Goal: Task Accomplishment & Management: Manage account settings

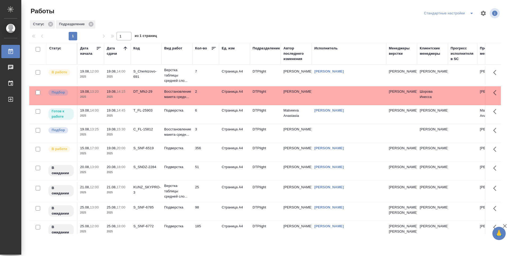
click at [207, 85] on td "6" at bounding box center [205, 75] width 27 height 19
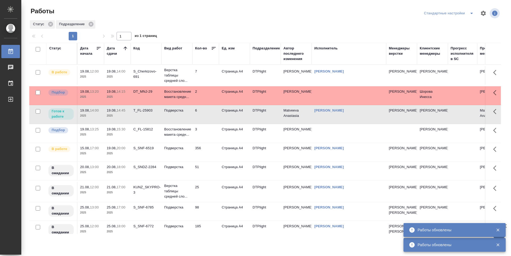
click at [207, 85] on td "6" at bounding box center [205, 75] width 27 height 19
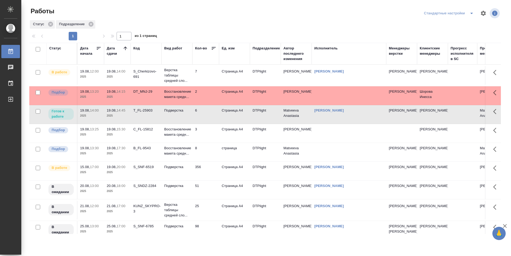
click at [211, 85] on td "3" at bounding box center [205, 75] width 27 height 19
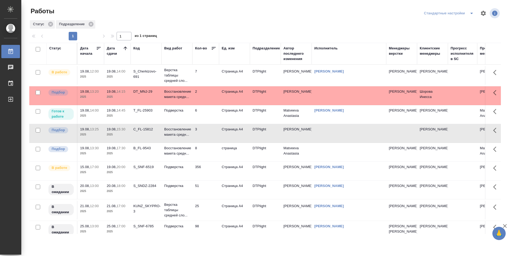
click at [210, 85] on td "8" at bounding box center [205, 75] width 27 height 19
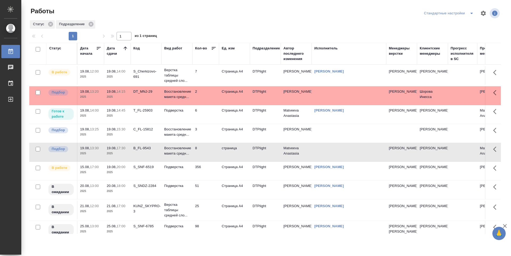
click at [207, 85] on td "356" at bounding box center [205, 75] width 27 height 19
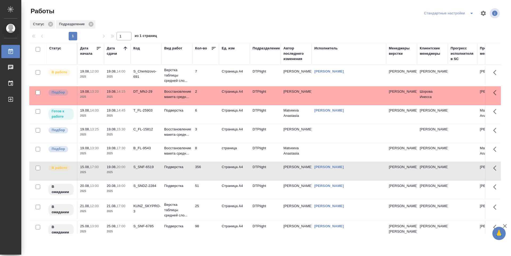
click at [209, 85] on td "8" at bounding box center [205, 75] width 27 height 19
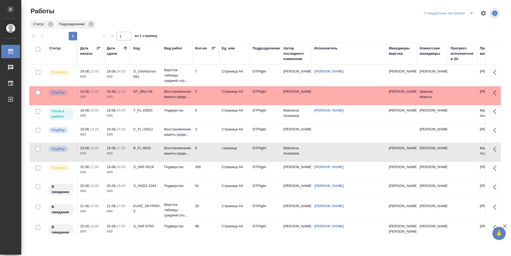
click at [210, 85] on td "3" at bounding box center [205, 75] width 27 height 19
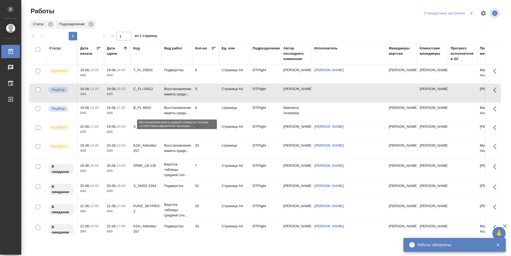
click at [184, 115] on p "Восстановление макета средн..." at bounding box center [177, 110] width 26 height 11
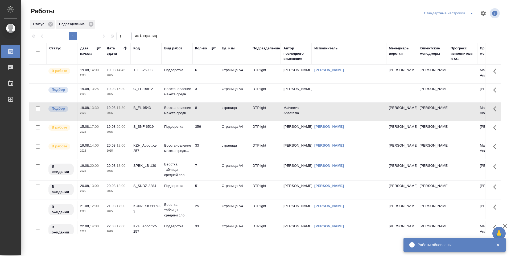
click at [210, 84] on td "33" at bounding box center [205, 74] width 27 height 19
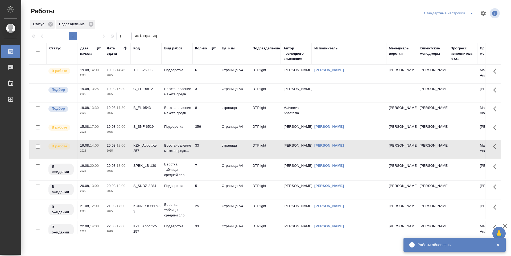
click at [209, 84] on td "356" at bounding box center [205, 74] width 27 height 19
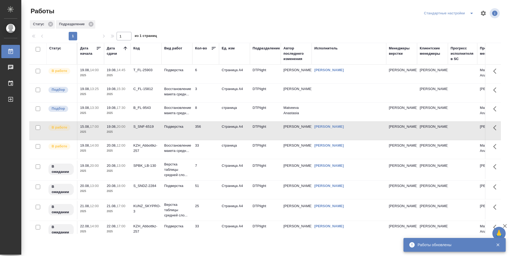
click at [210, 84] on td "33" at bounding box center [205, 74] width 27 height 19
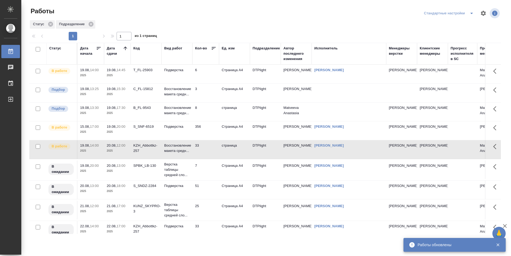
click at [208, 84] on td "7" at bounding box center [205, 74] width 27 height 19
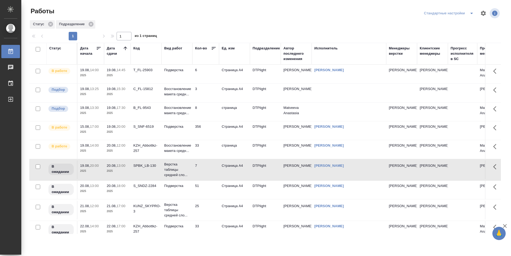
click at [204, 84] on td "33" at bounding box center [205, 74] width 27 height 19
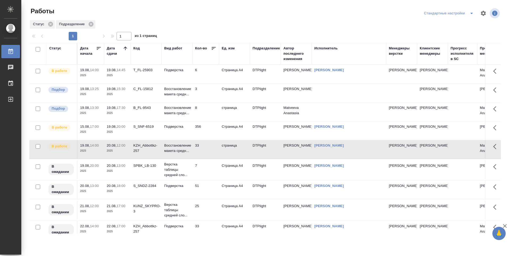
click at [204, 84] on td "7" at bounding box center [205, 74] width 27 height 19
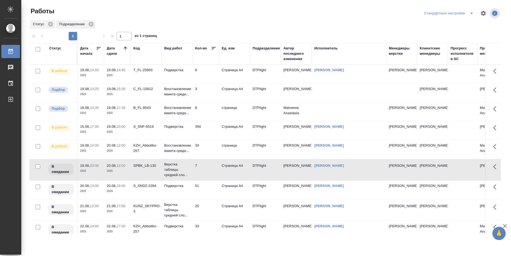
click at [205, 84] on td "51" at bounding box center [205, 74] width 27 height 19
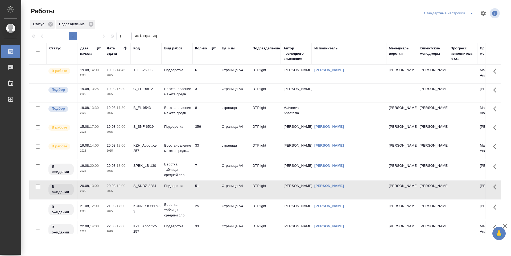
scroll to position [53, 0]
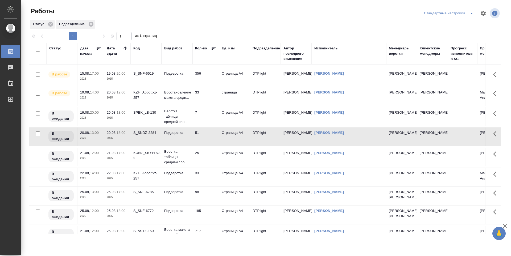
click at [206, 30] on td "25" at bounding box center [205, 21] width 27 height 19
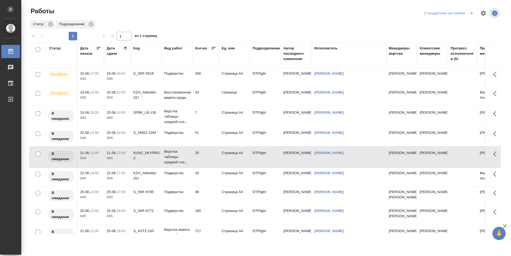
click at [207, 30] on td "33" at bounding box center [205, 21] width 27 height 19
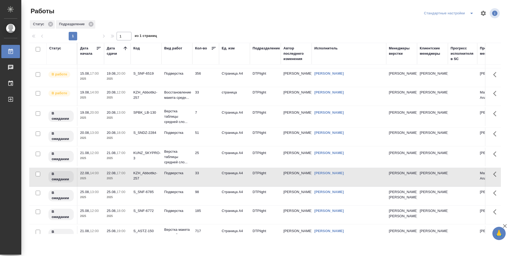
click at [209, 30] on td "98" at bounding box center [205, 21] width 27 height 19
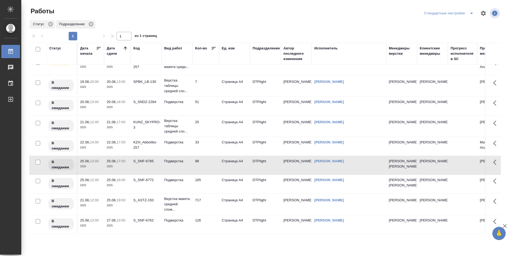
scroll to position [0, 0]
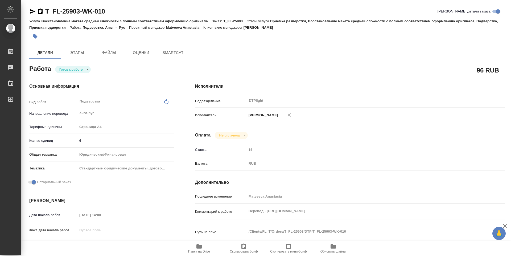
type textarea "x"
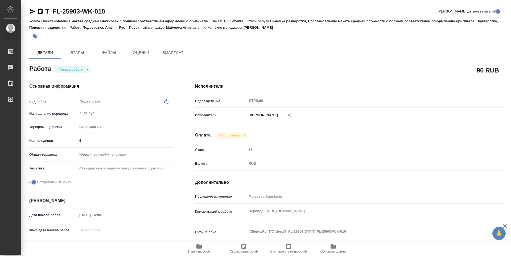
type textarea "x"
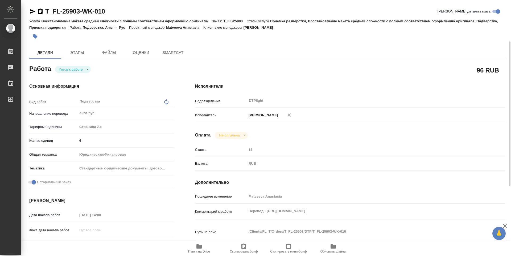
scroll to position [27, 0]
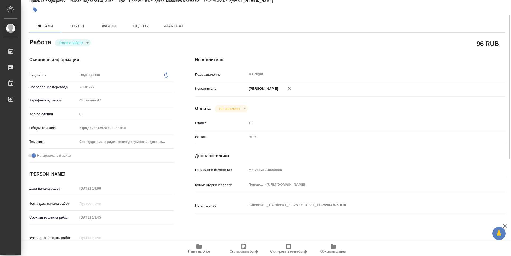
type textarea "x"
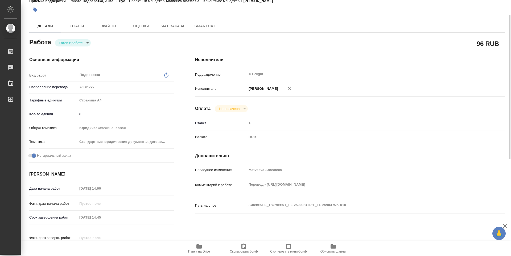
type textarea "x"
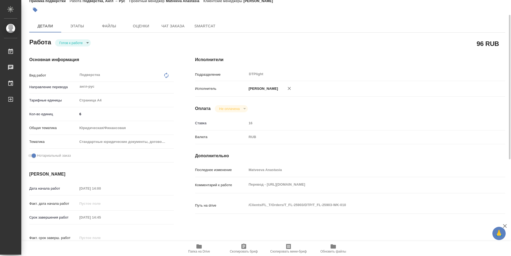
type textarea "x"
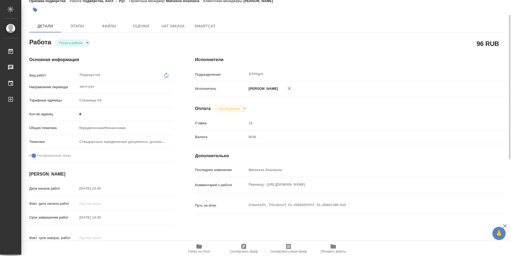
click at [204, 247] on span "Папка на Drive" at bounding box center [199, 249] width 38 height 10
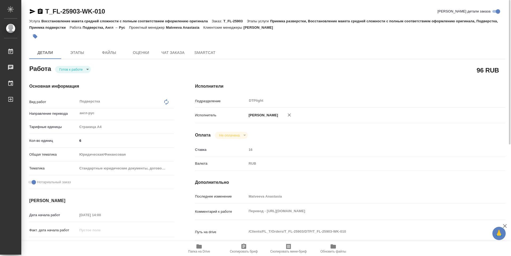
click at [40, 13] on icon "button" at bounding box center [40, 11] width 6 height 6
click at [86, 67] on body "🙏 .cls-1 fill:#fff; AWATERA Guselnikov Roman Работы 0 Чаты График Выйти T_FL-25…" at bounding box center [255, 128] width 511 height 256
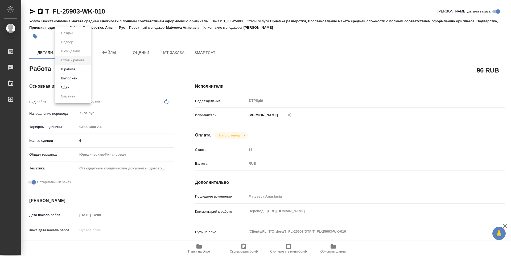
click at [74, 36] on button "В работе" at bounding box center [66, 33] width 15 height 6
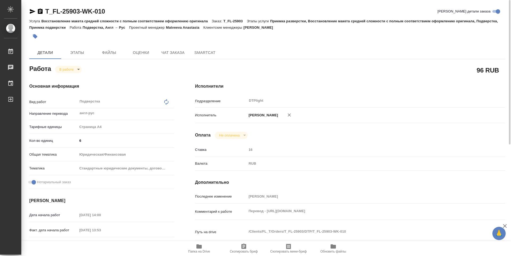
type textarea "x"
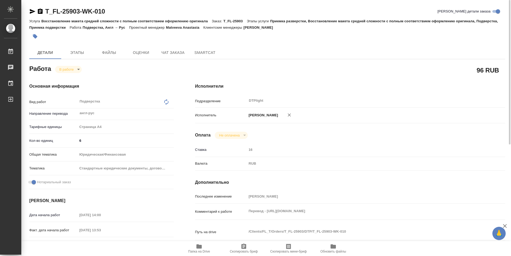
type textarea "x"
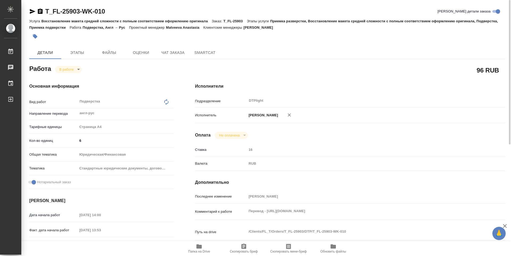
type textarea "x"
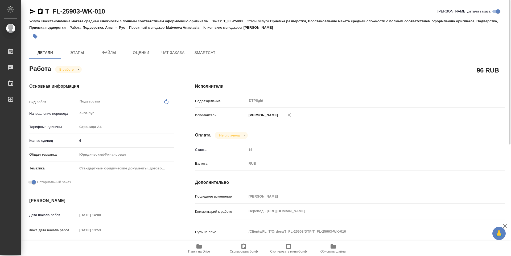
type textarea "x"
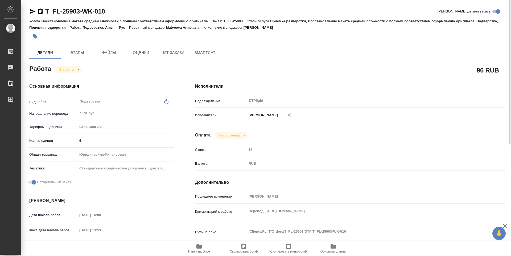
type textarea "x"
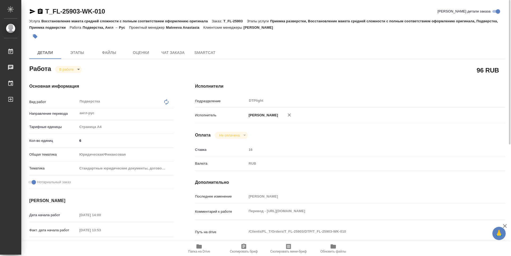
type textarea "x"
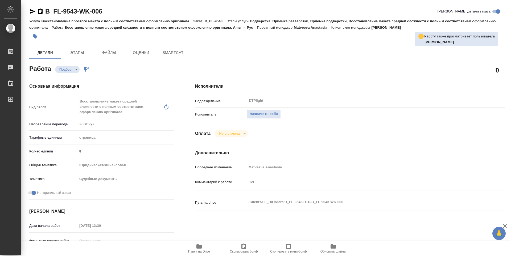
type textarea "x"
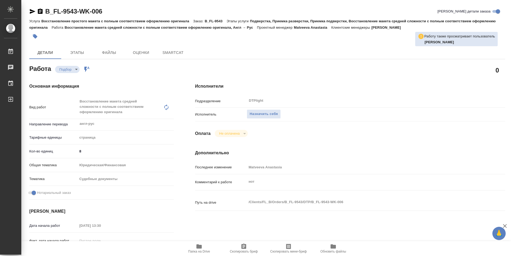
type textarea "x"
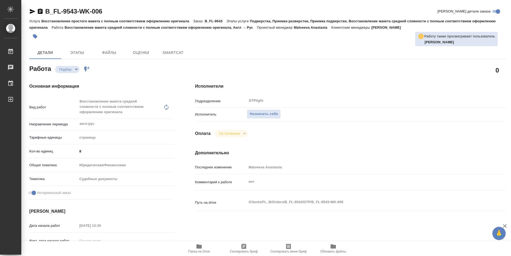
type textarea "x"
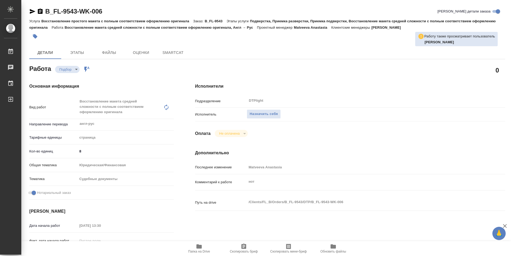
click at [195, 248] on span "Папка на Drive" at bounding box center [199, 249] width 38 height 10
type textarea "x"
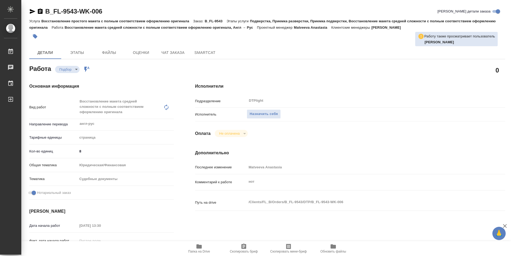
type textarea "x"
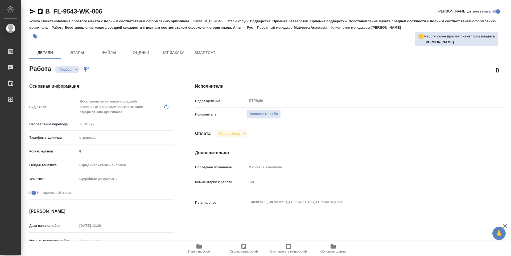
type textarea "x"
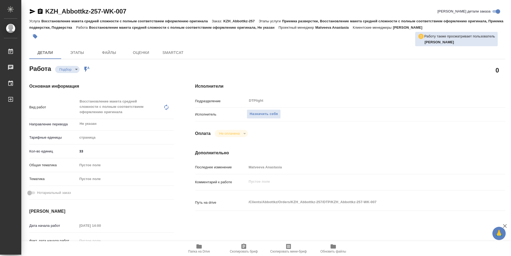
type textarea "x"
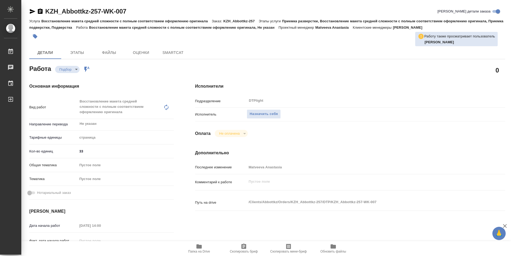
type textarea "x"
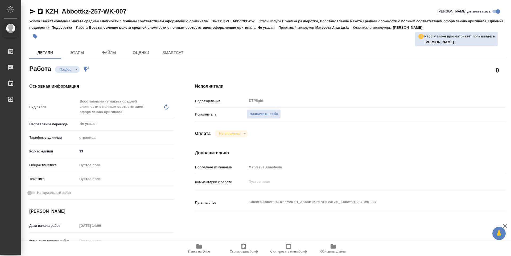
type textarea "x"
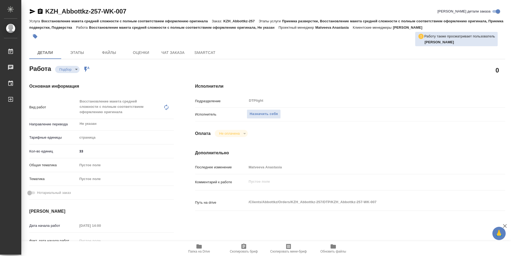
type textarea "x"
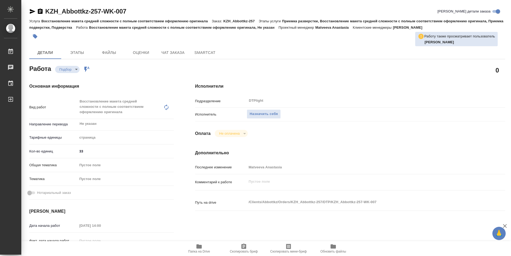
type textarea "x"
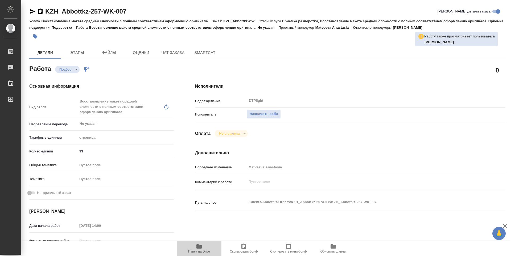
click at [197, 252] on span "Папка на Drive" at bounding box center [199, 252] width 22 height 4
click at [258, 111] on span "Назначить себя" at bounding box center [264, 114] width 28 height 6
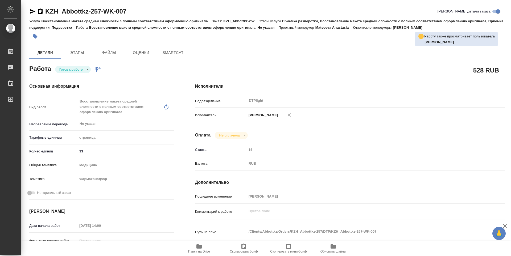
type textarea "x"
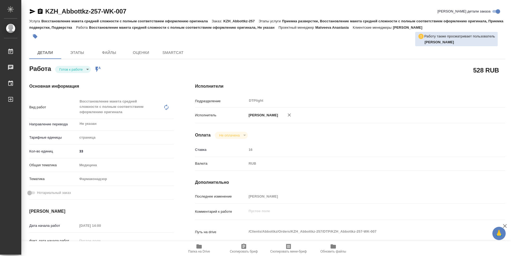
type textarea "x"
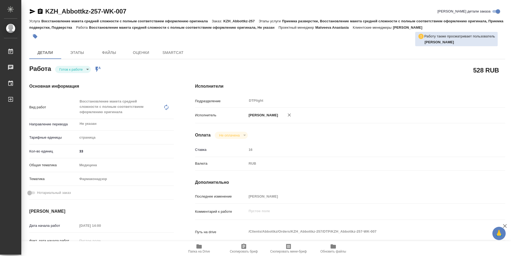
type textarea "x"
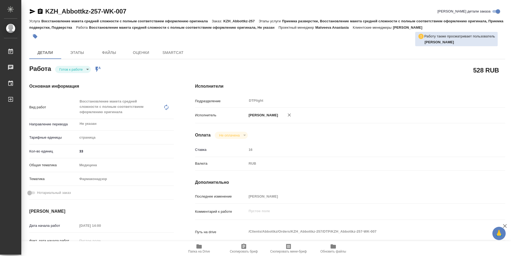
type textarea "x"
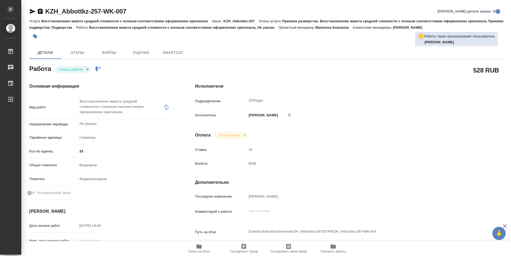
type textarea "x"
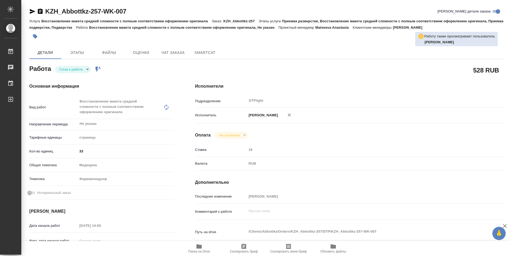
type textarea "x"
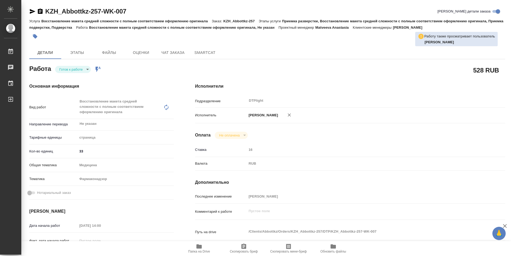
type textarea "x"
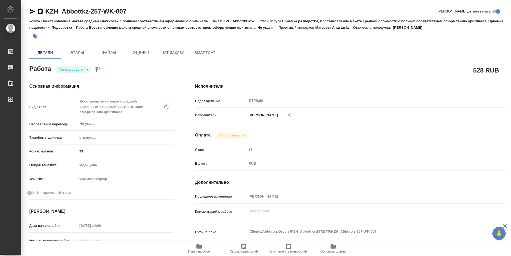
click at [85, 69] on body "🙏 .cls-1 fill:#fff; AWATERA Guselnikov Roman Работы 0 Чаты График Выйти KZH_Abb…" at bounding box center [255, 128] width 511 height 256
click at [69, 71] on button "В работе" at bounding box center [68, 70] width 18 height 6
type textarea "x"
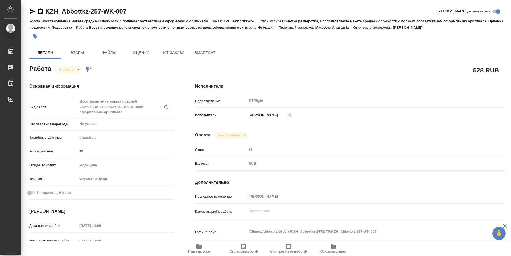
type textarea "x"
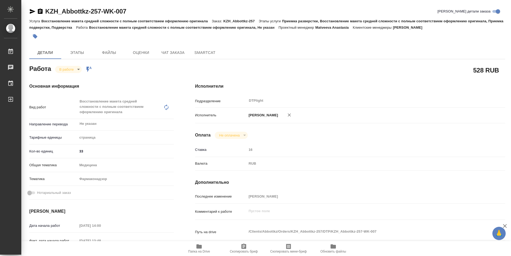
type textarea "x"
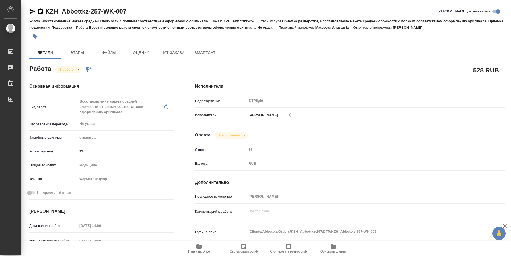
type textarea "x"
click at [40, 10] on icon "button" at bounding box center [40, 11] width 5 height 5
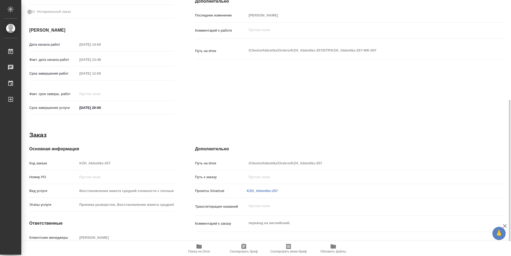
scroll to position [208, 0]
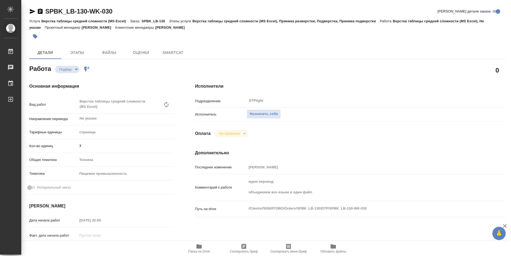
type textarea "x"
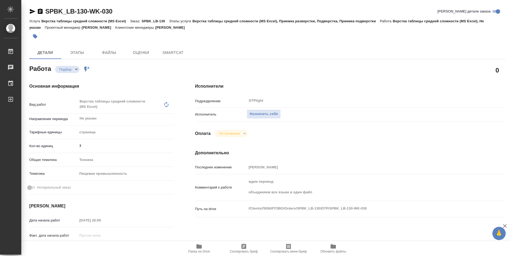
type textarea "x"
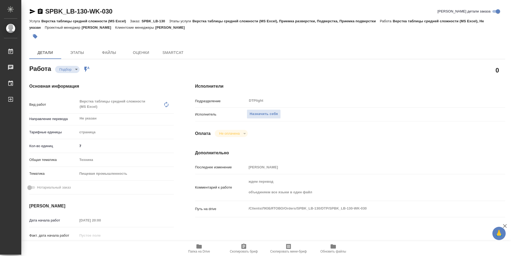
type textarea "x"
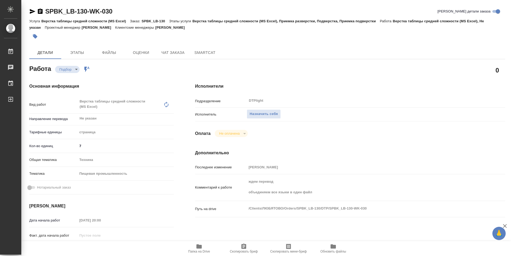
type textarea "x"
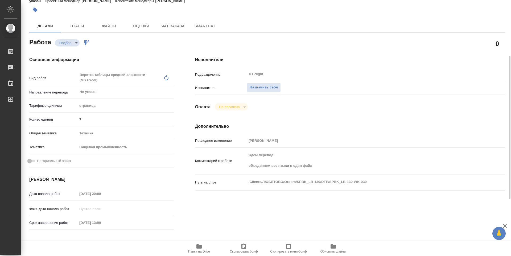
scroll to position [53, 0]
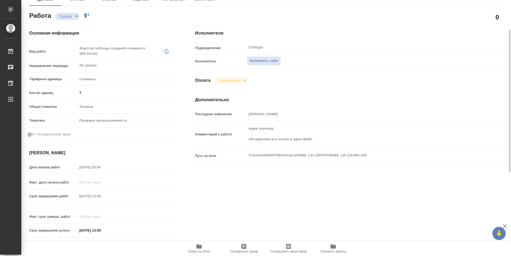
type textarea "x"
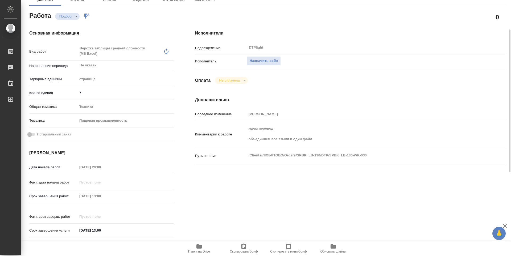
click at [199, 244] on icon "button" at bounding box center [199, 247] width 6 height 6
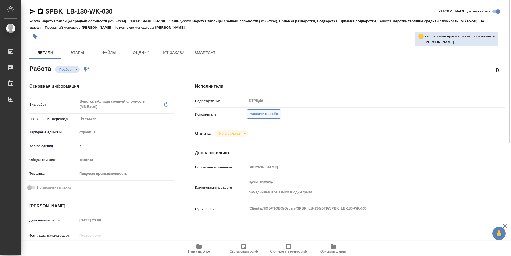
click at [268, 115] on span "Назначить себя" at bounding box center [264, 114] width 28 height 6
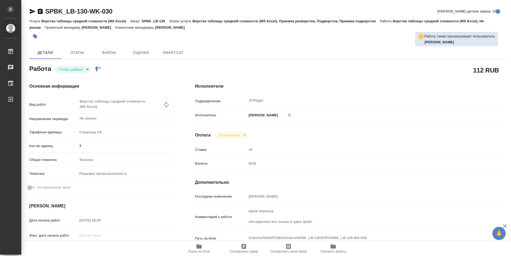
type textarea "x"
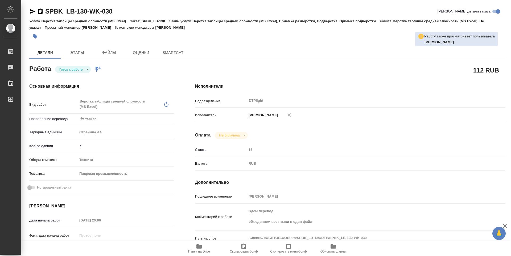
type textarea "x"
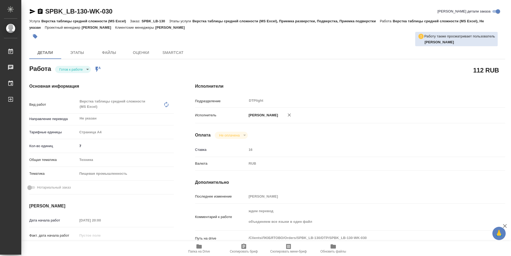
type textarea "x"
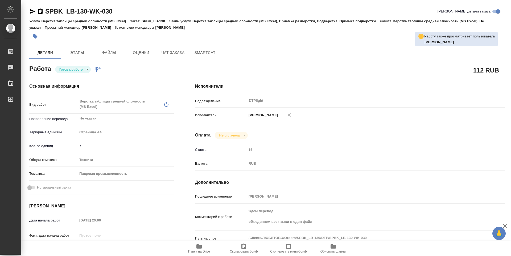
scroll to position [133, 0]
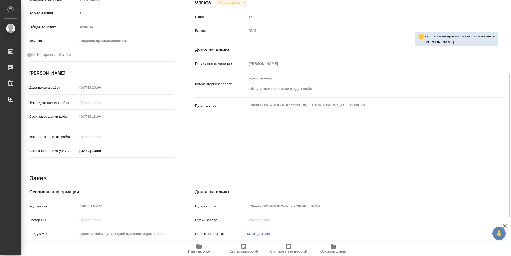
type textarea "x"
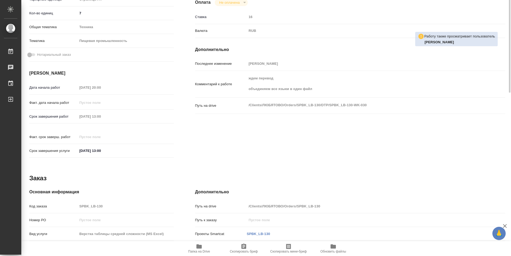
scroll to position [0, 0]
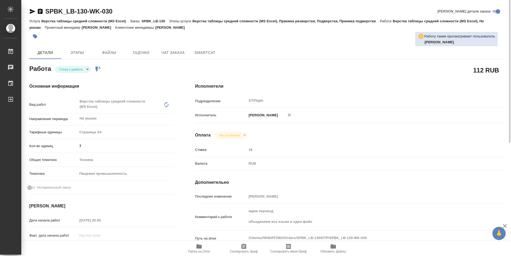
type textarea "x"
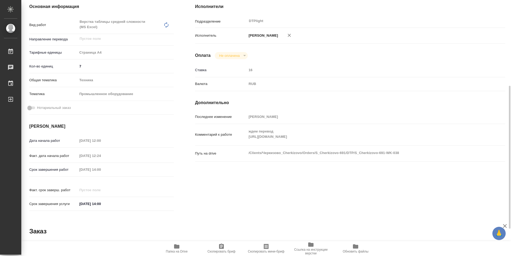
scroll to position [106, 0]
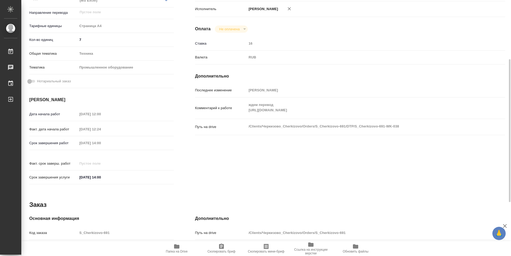
click at [183, 251] on span "Папка на Drive" at bounding box center [177, 252] width 22 height 4
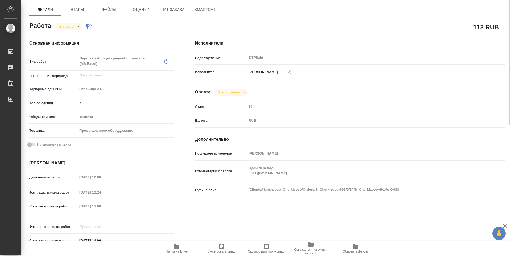
scroll to position [0, 0]
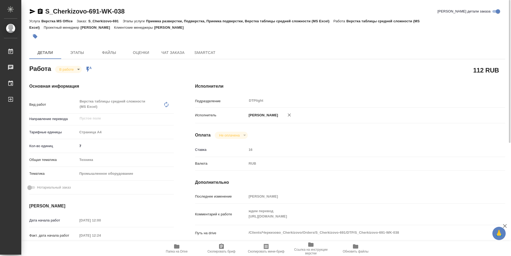
click at [76, 68] on body "🙏 .cls-1 fill:#fff; AWATERA Guselnikov Roman Работы 0 Чаты График Выйти S_Cherk…" at bounding box center [255, 128] width 511 height 256
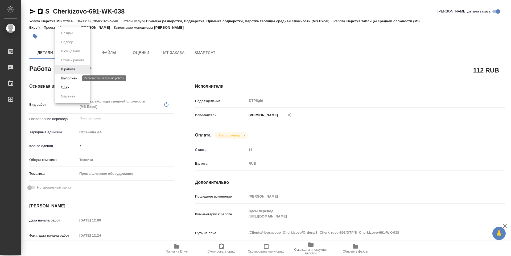
click at [71, 79] on button "Выполнен" at bounding box center [68, 79] width 19 height 6
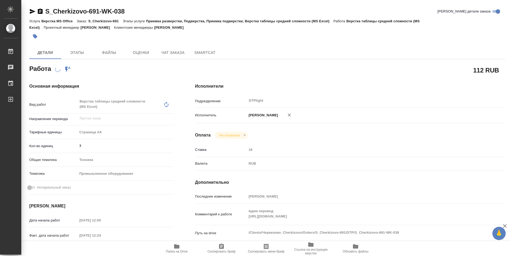
click at [41, 11] on icon "button" at bounding box center [40, 11] width 5 height 5
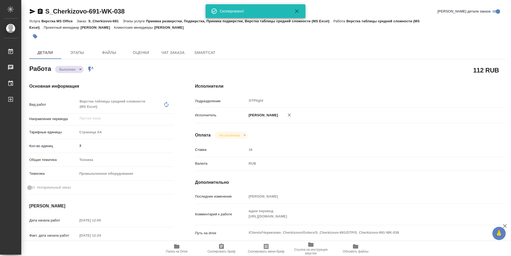
type textarea "x"
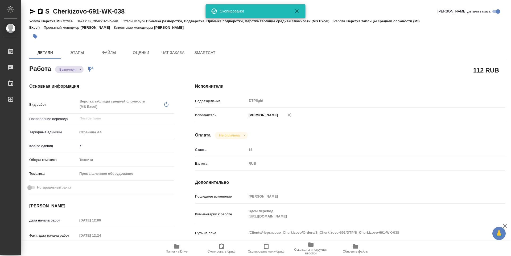
drag, startPoint x: 363, startPoint y: 80, endPoint x: 359, endPoint y: 80, distance: 4.0
click at [362, 80] on div "Исполнители Подразделение DTPlight ​ Исполнитель Гусельников Роман Оплата Не оп…" at bounding box center [349, 189] width 331 height 233
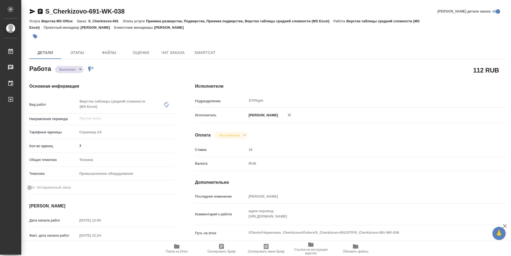
type textarea "x"
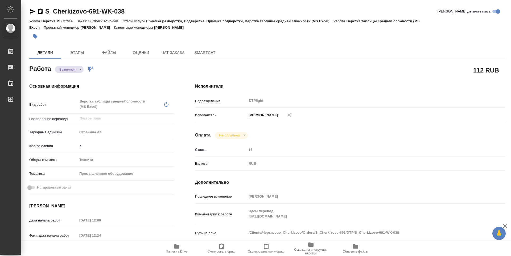
type textarea "x"
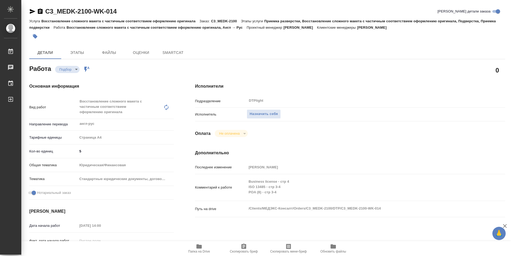
type textarea "x"
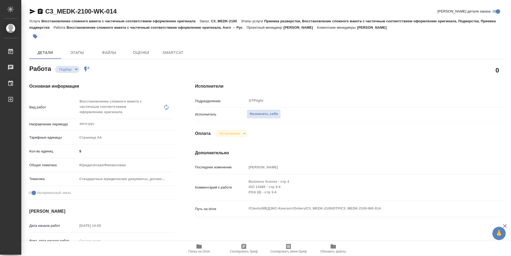
type textarea "x"
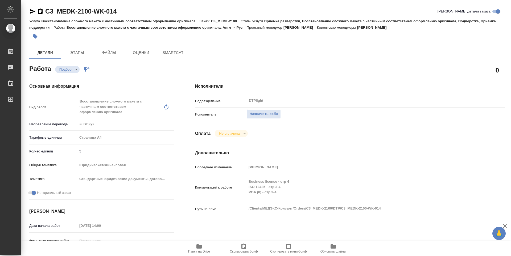
type textarea "x"
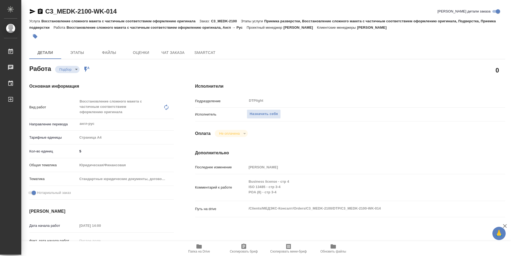
type textarea "x"
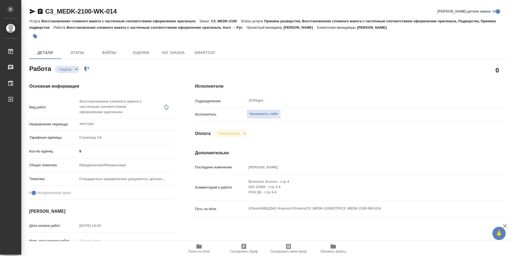
type textarea "x"
